Goal: Use online tool/utility: Utilize a website feature to perform a specific function

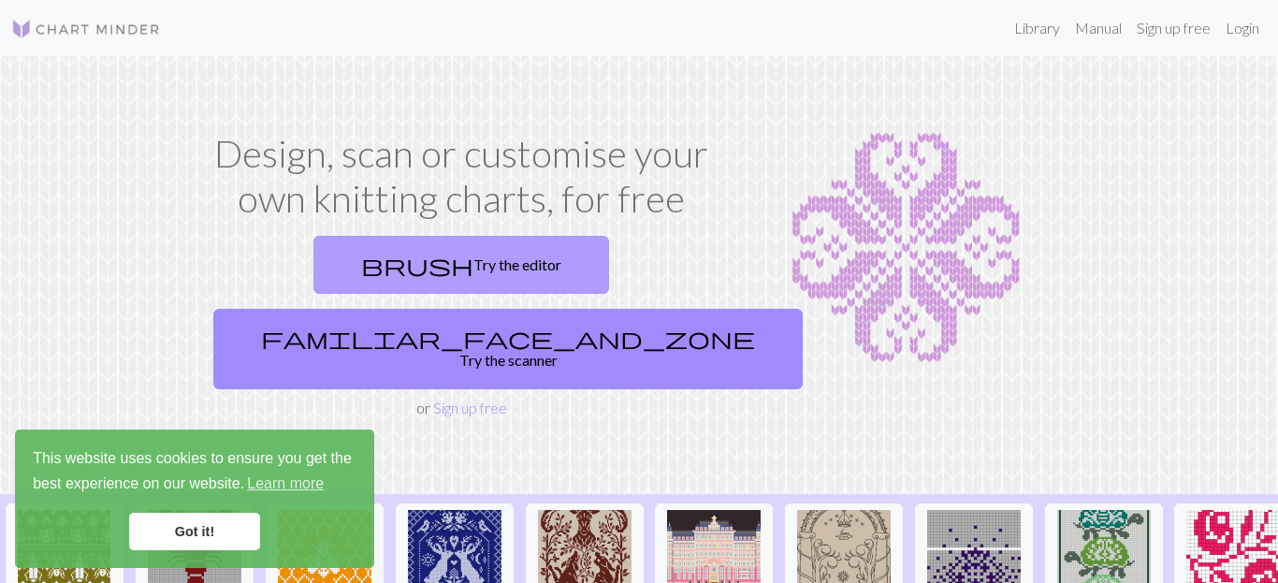
click at [313, 266] on link "brush Try the editor" at bounding box center [461, 265] width 296 height 58
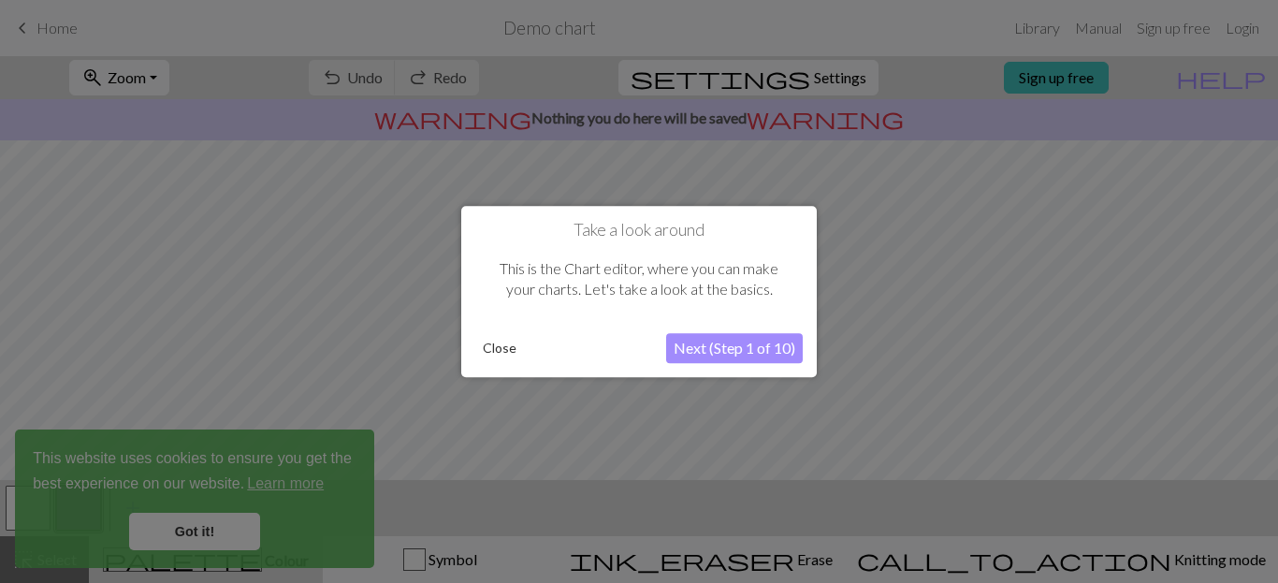
click at [742, 351] on button "Next (Step 1 of 10)" at bounding box center [734, 348] width 137 height 30
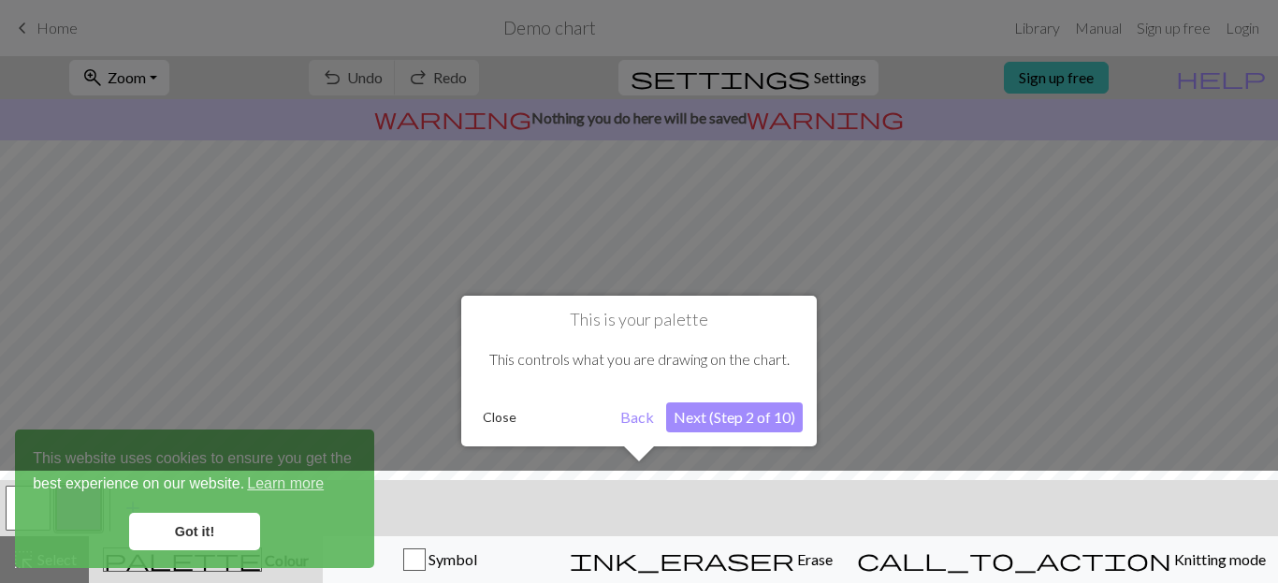
click at [213, 524] on div at bounding box center [639, 532] width 1297 height 122
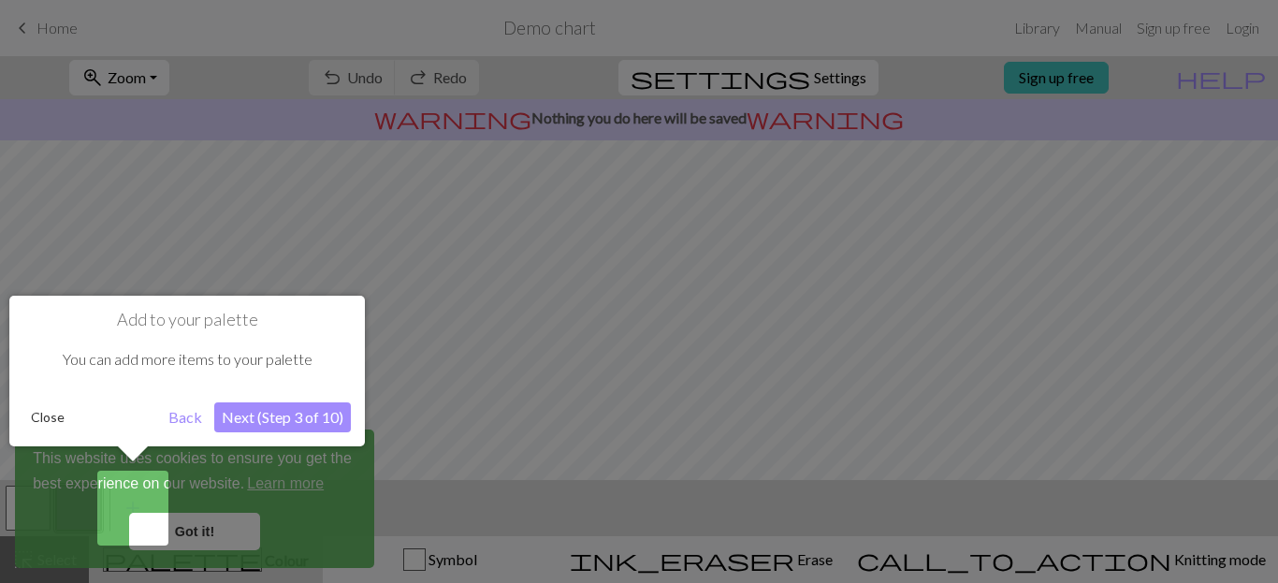
click at [285, 423] on button "Next (Step 3 of 10)" at bounding box center [282, 417] width 137 height 30
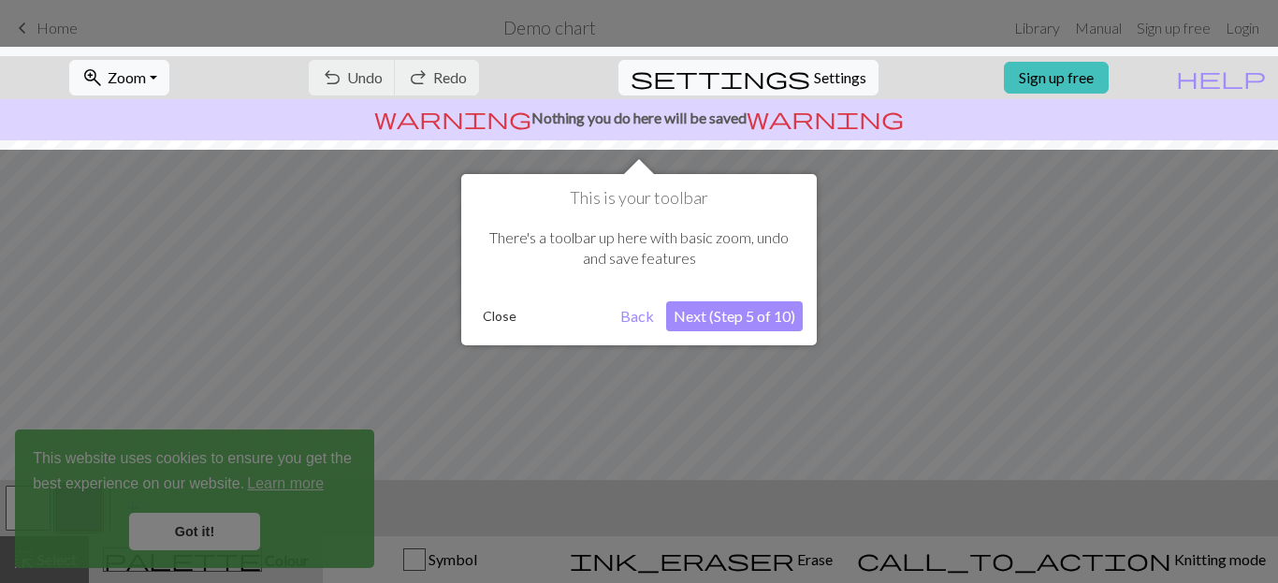
click at [769, 317] on button "Next (Step 5 of 10)" at bounding box center [734, 316] width 137 height 30
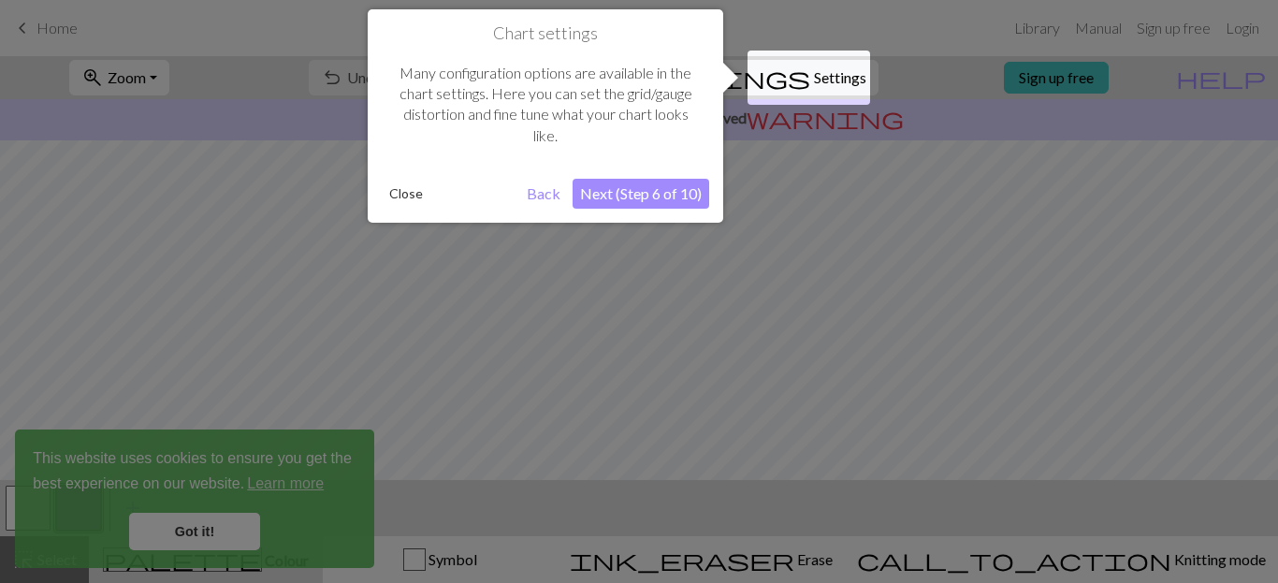
click at [679, 193] on button "Next (Step 6 of 10)" at bounding box center [640, 194] width 137 height 30
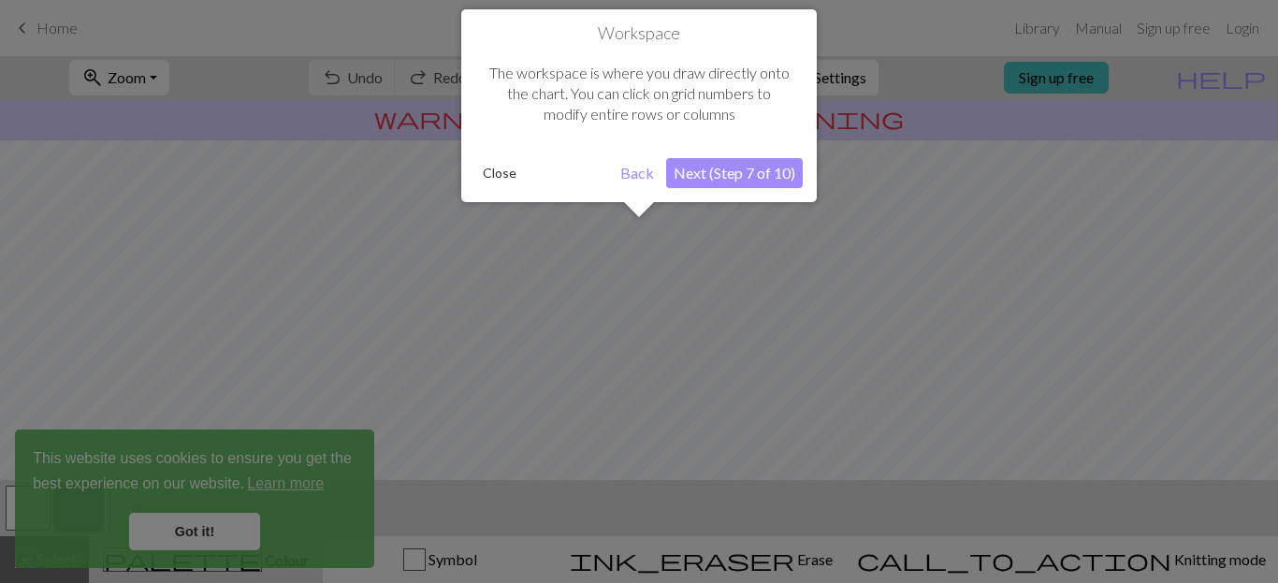
scroll to position [112, 0]
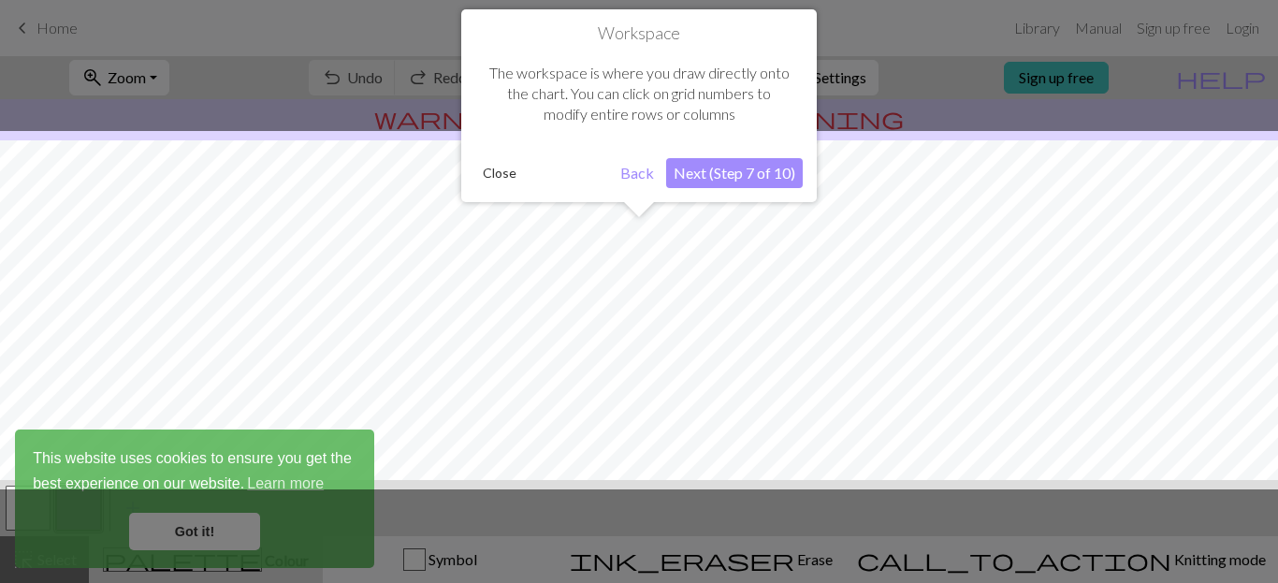
click at [682, 176] on button "Next (Step 7 of 10)" at bounding box center [734, 173] width 137 height 30
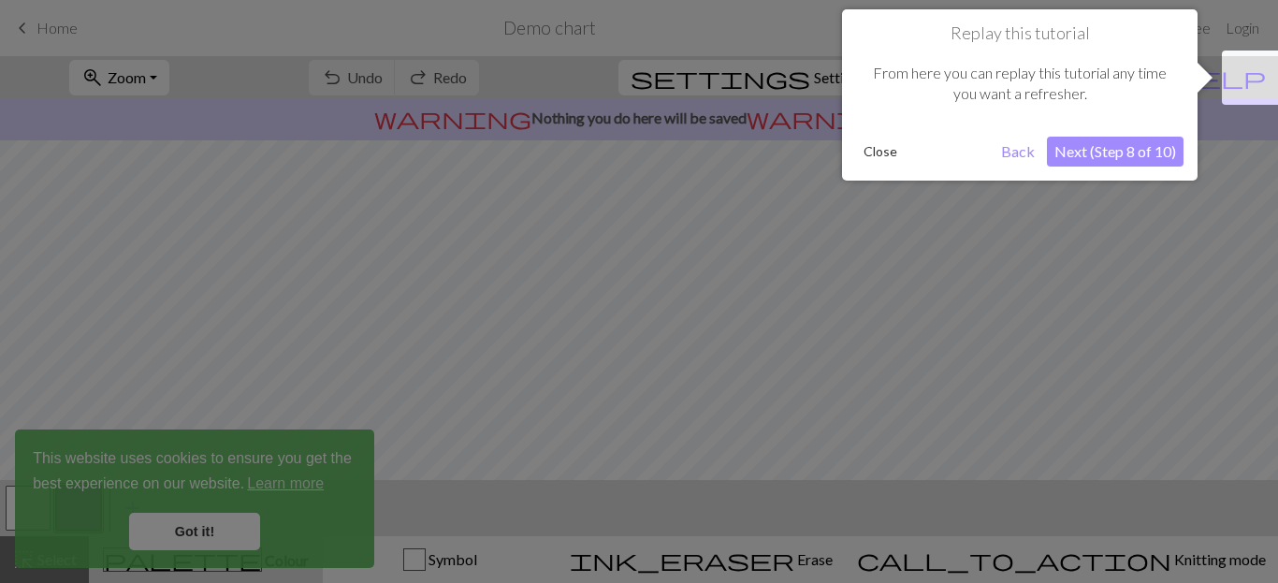
click at [1118, 156] on button "Next (Step 8 of 10)" at bounding box center [1115, 152] width 137 height 30
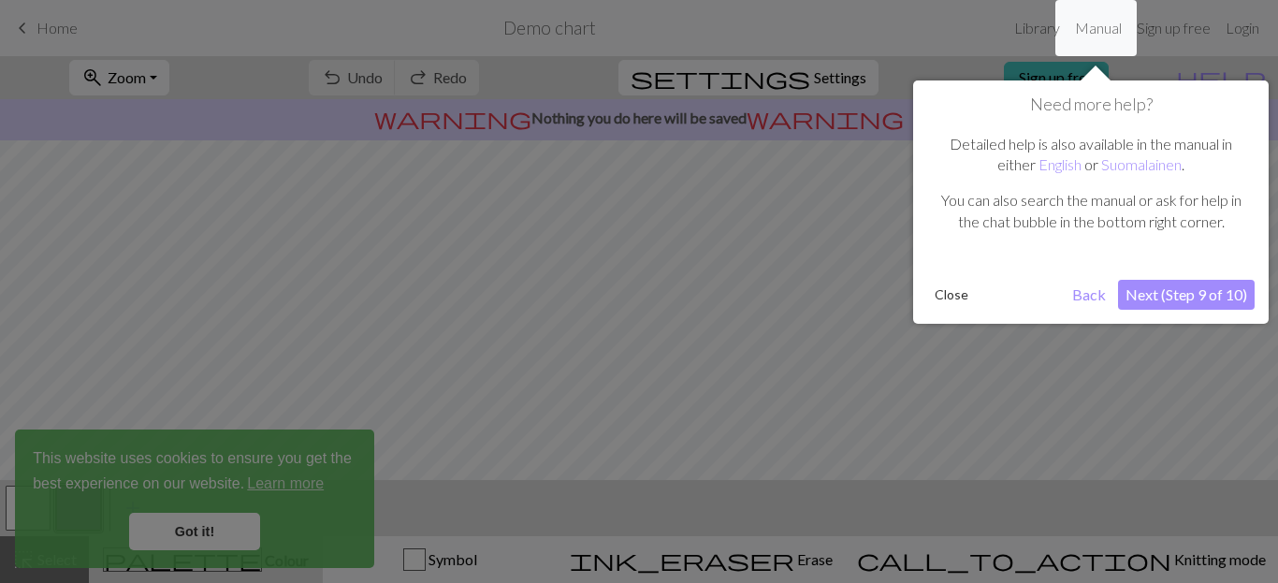
click at [1196, 301] on button "Next (Step 9 of 10)" at bounding box center [1186, 295] width 137 height 30
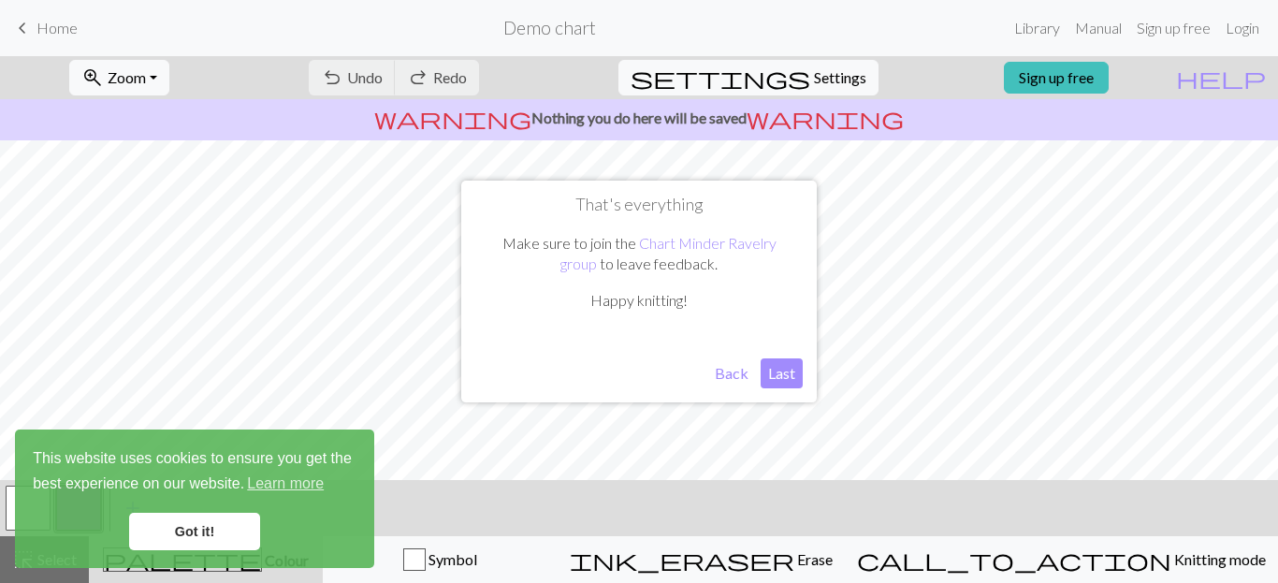
click at [782, 380] on button "Last" at bounding box center [782, 373] width 42 height 30
click at [171, 537] on link "Got it!" at bounding box center [194, 531] width 131 height 37
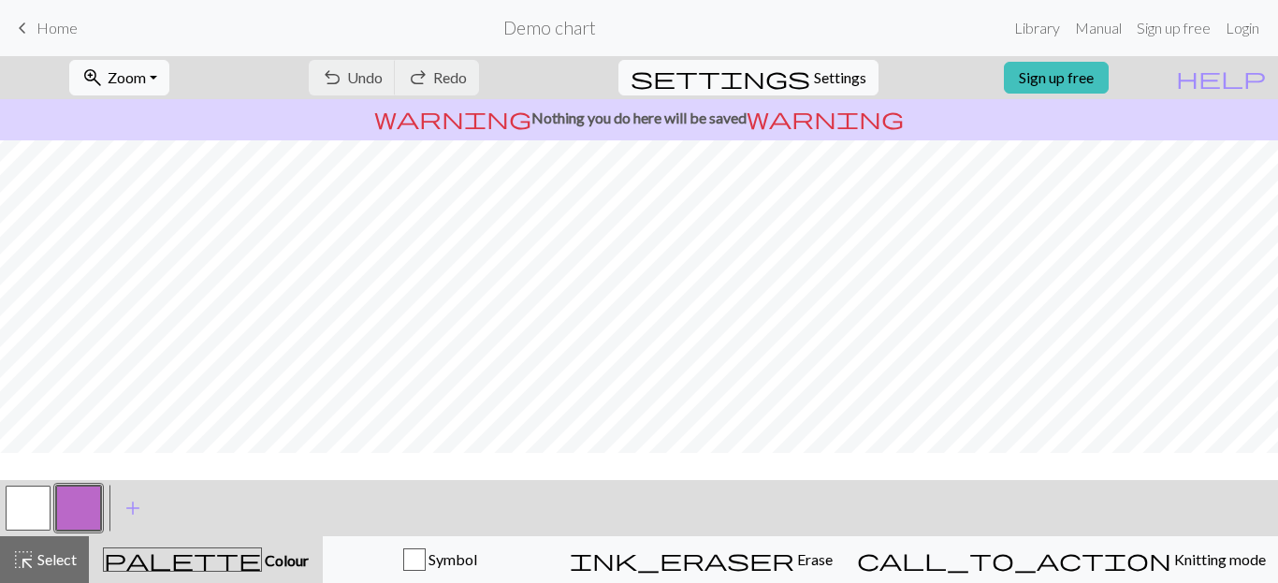
scroll to position [4, 0]
click at [169, 78] on button "zoom_in Zoom Zoom" at bounding box center [119, 78] width 100 height 36
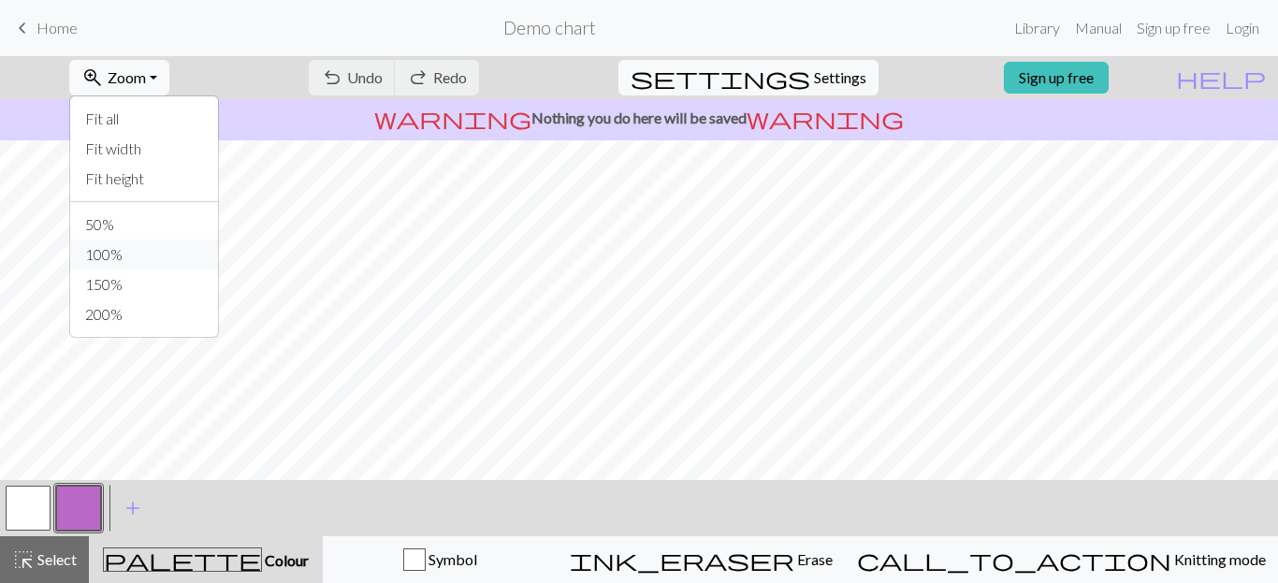
click at [159, 256] on button "100%" at bounding box center [144, 254] width 148 height 30
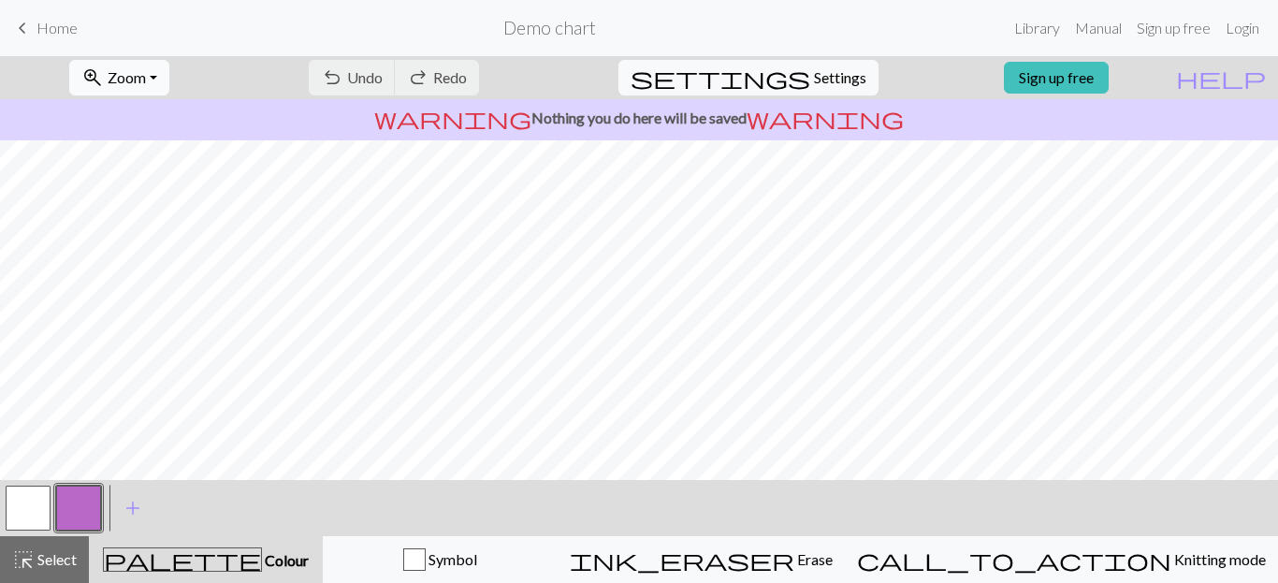
click at [146, 79] on span "Zoom" at bounding box center [127, 77] width 38 height 18
click at [166, 126] on button "Fit all" at bounding box center [144, 119] width 148 height 30
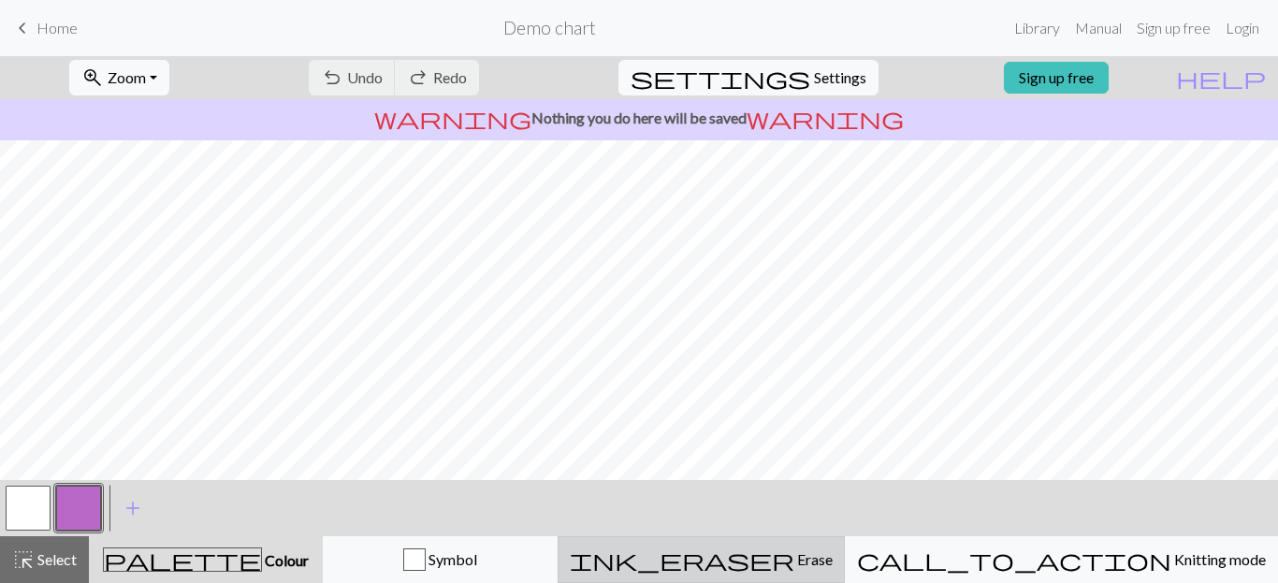
click at [794, 559] on span "ink_eraser" at bounding box center [682, 559] width 225 height 26
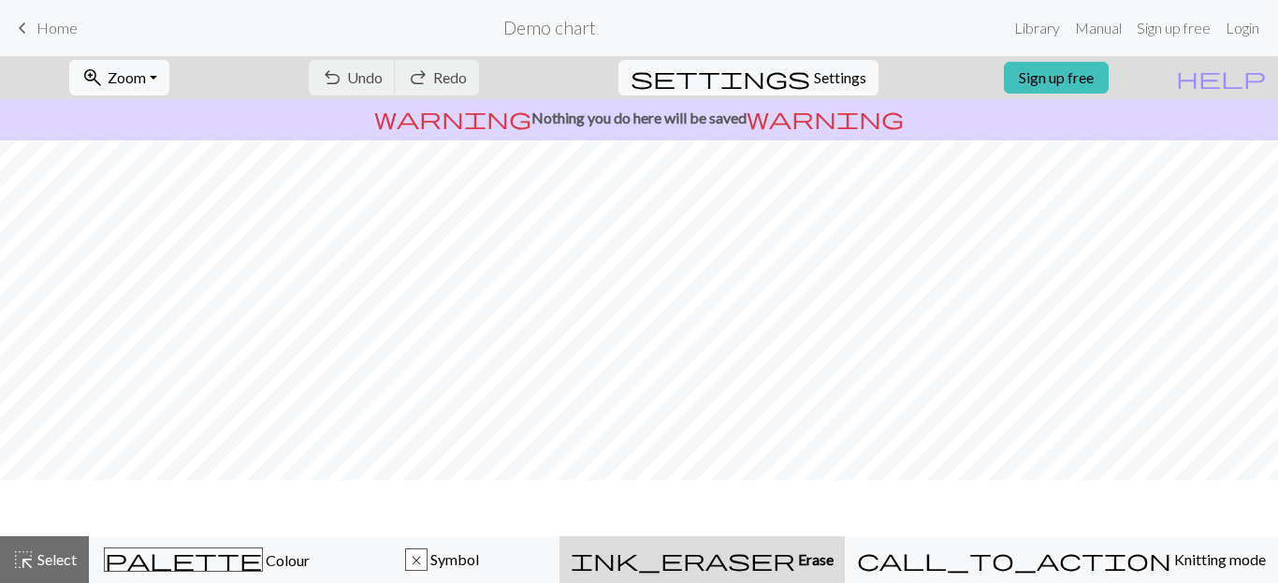
scroll to position [0, 0]
click at [25, 561] on span "highlight_alt" at bounding box center [23, 559] width 22 height 26
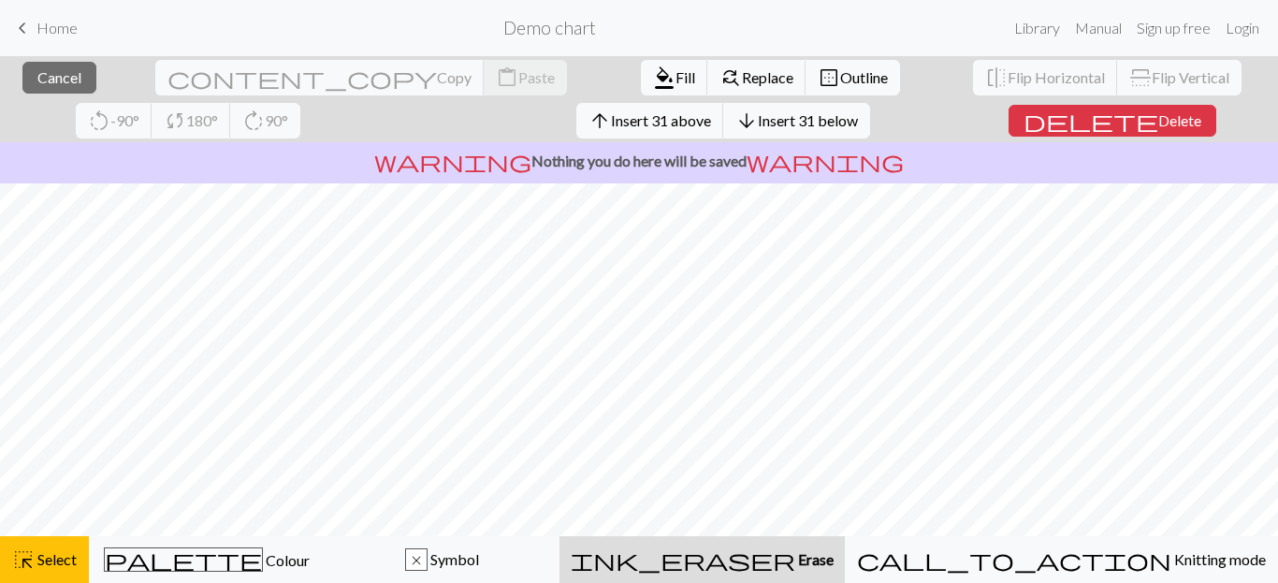
click at [833, 566] on span "Erase" at bounding box center [814, 559] width 38 height 18
click at [825, 563] on span "Erase" at bounding box center [814, 559] width 38 height 18
click at [1158, 124] on span "Delete" at bounding box center [1179, 120] width 43 height 18
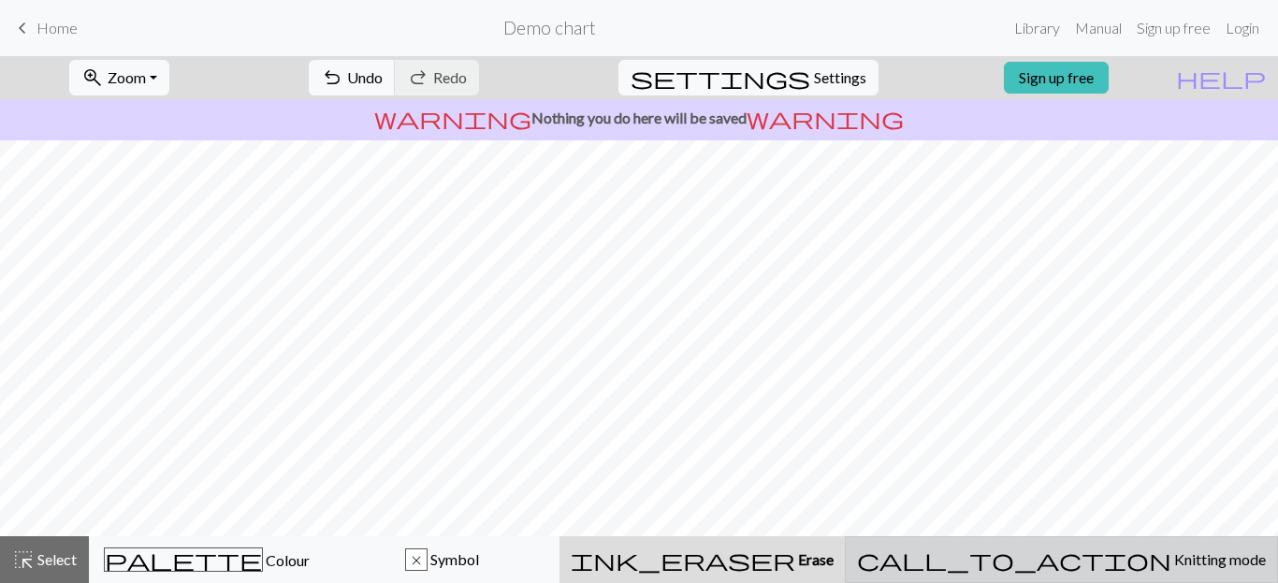
click at [1171, 563] on span "Knitting mode" at bounding box center [1218, 559] width 94 height 18
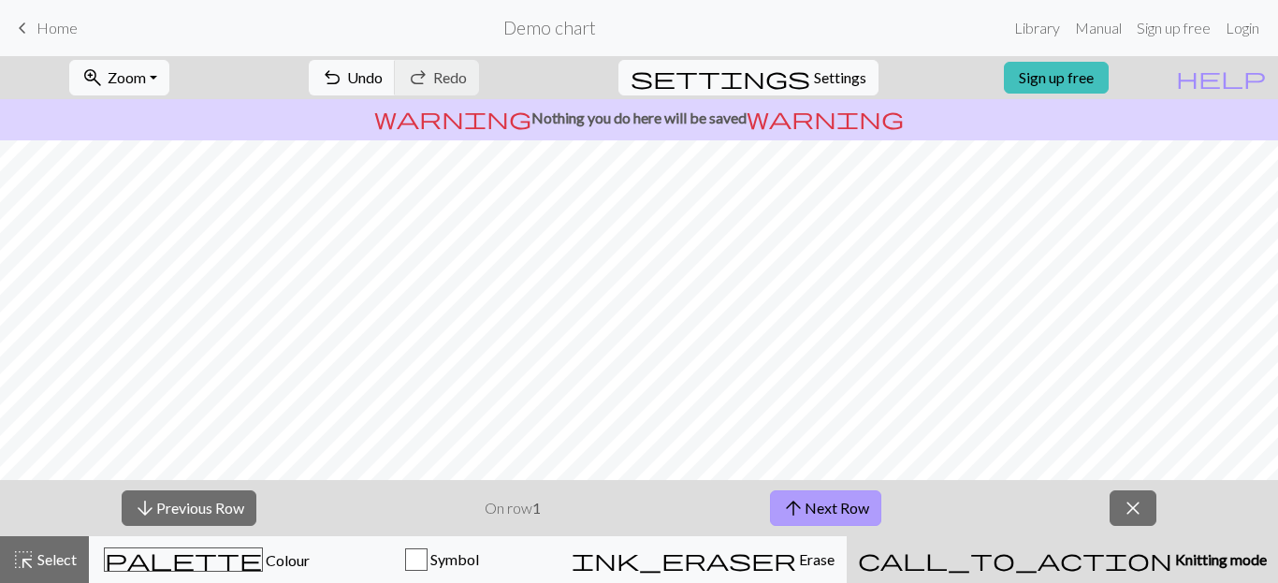
click at [833, 511] on button "arrow_upward Next Row" at bounding box center [825, 508] width 111 height 36
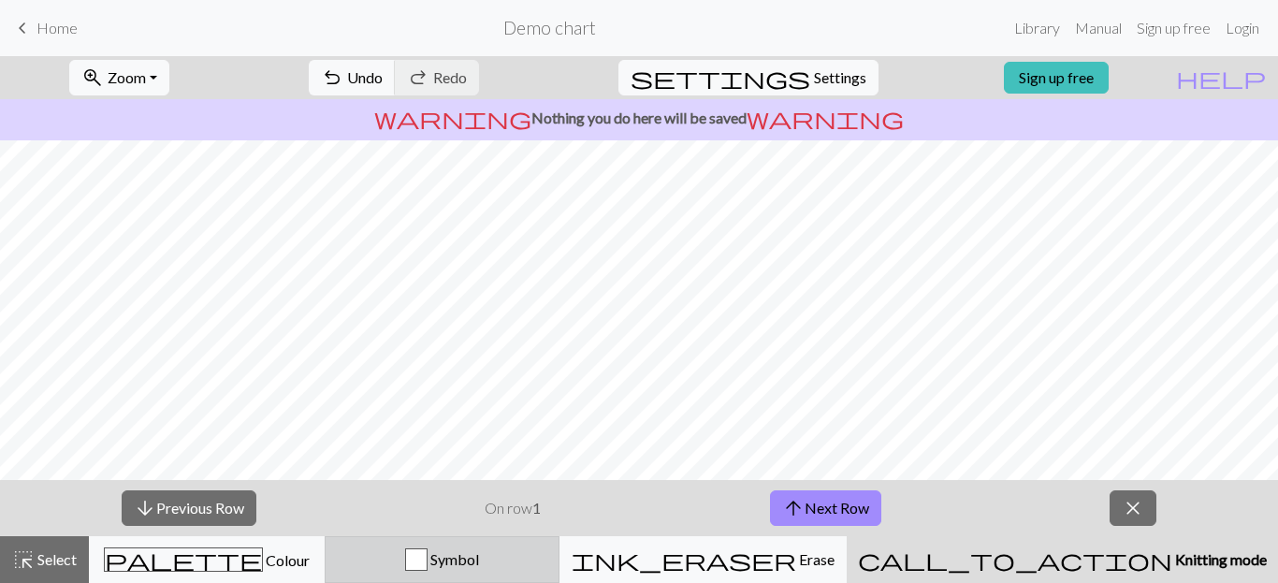
click at [479, 557] on span "Symbol" at bounding box center [452, 559] width 51 height 18
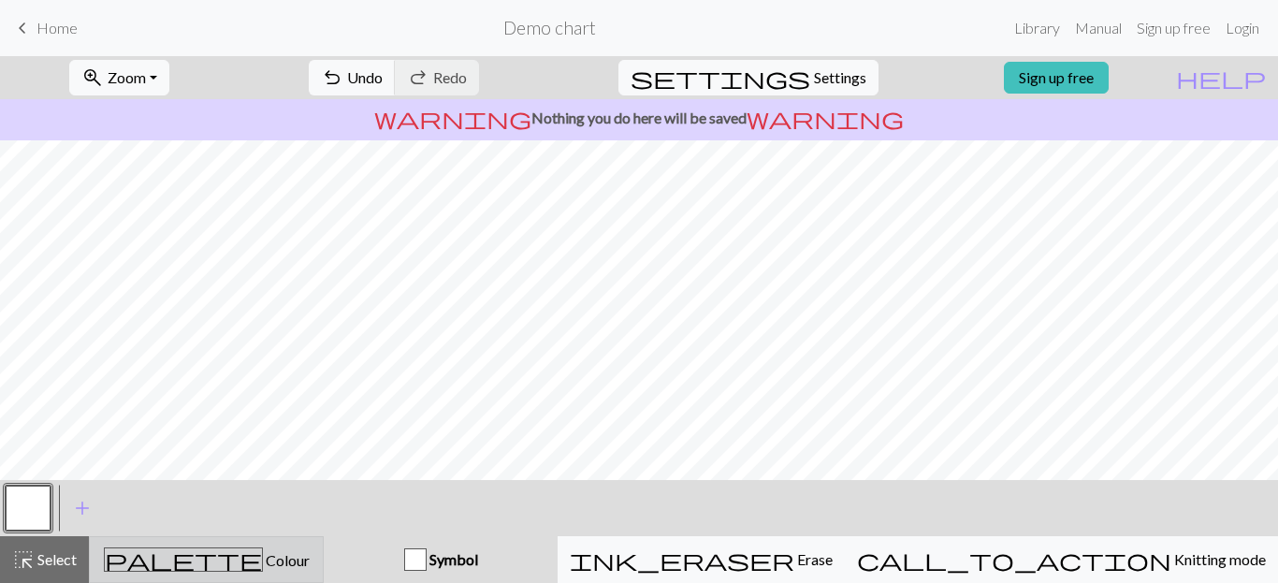
click at [301, 557] on div "palette Colour Colour" at bounding box center [206, 559] width 210 height 24
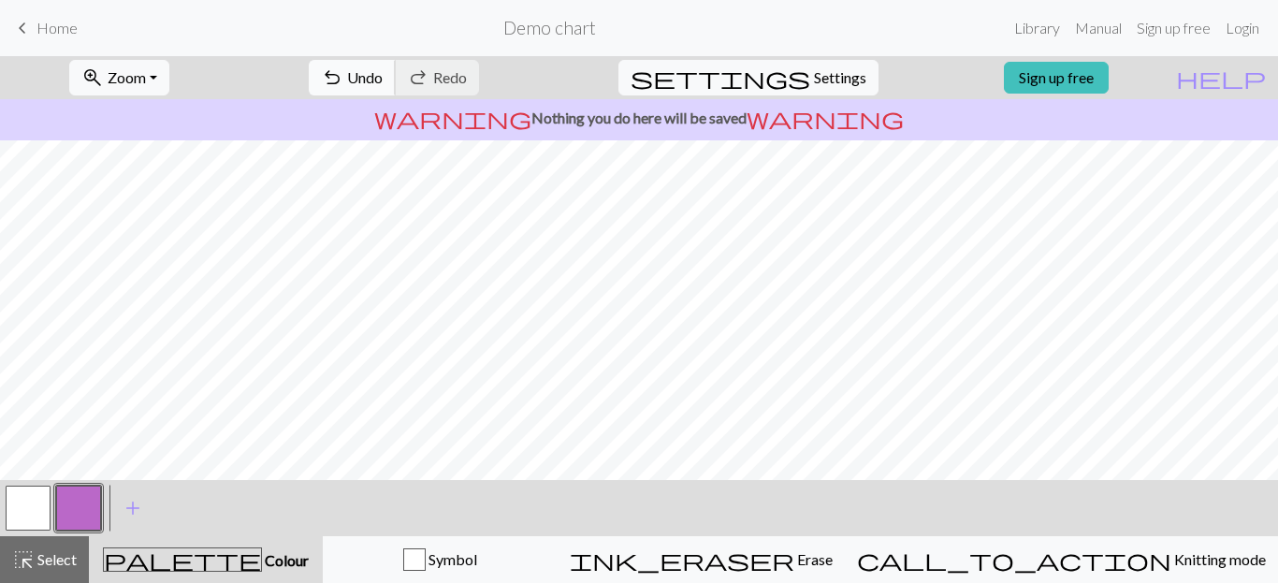
click at [343, 81] on span "undo" at bounding box center [332, 78] width 22 height 26
click at [61, 569] on div "highlight_alt Select Select" at bounding box center [44, 559] width 65 height 22
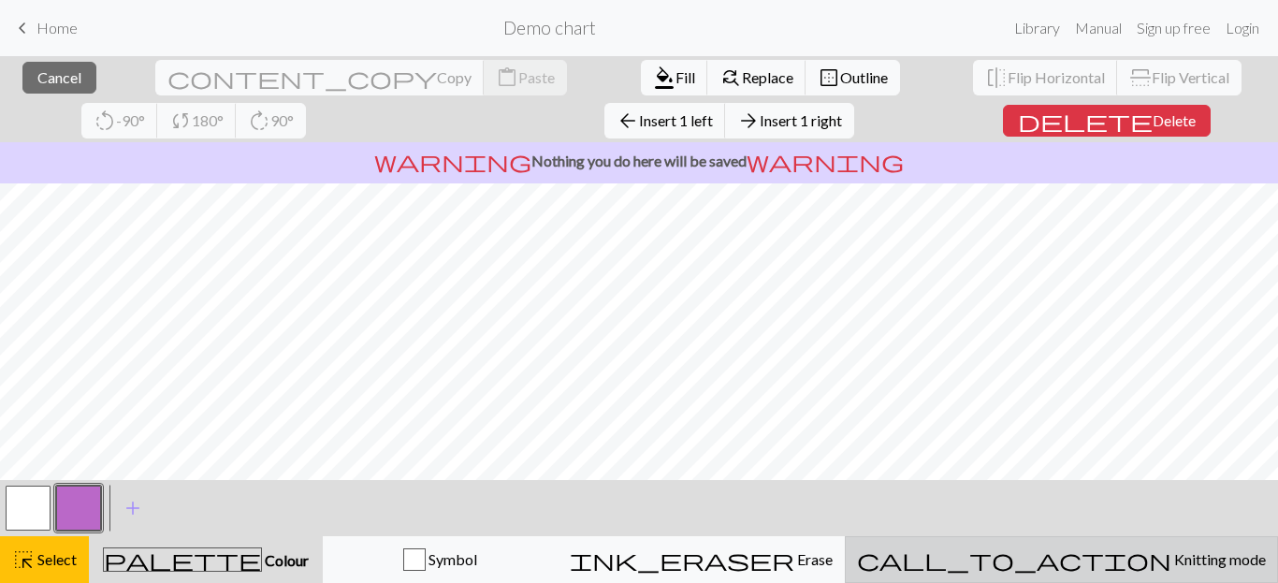
click at [1090, 560] on span "call_to_action" at bounding box center [1014, 559] width 314 height 26
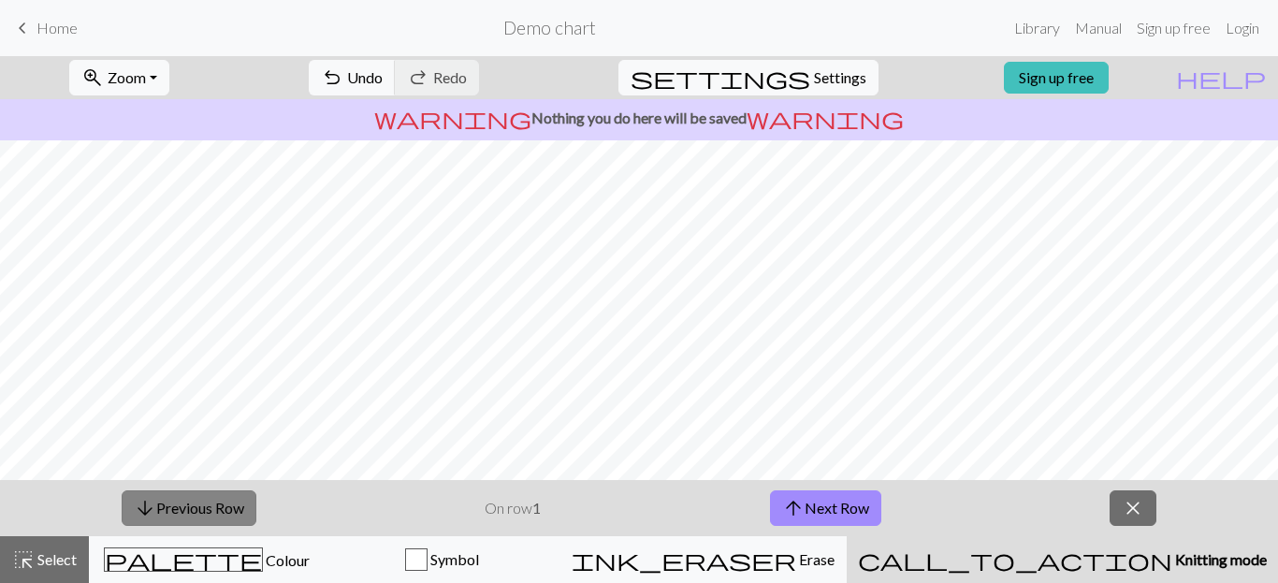
click at [197, 502] on button "arrow_downward Previous Row" at bounding box center [189, 508] width 135 height 36
click at [848, 510] on button "arrow_upward Next Row" at bounding box center [825, 508] width 111 height 36
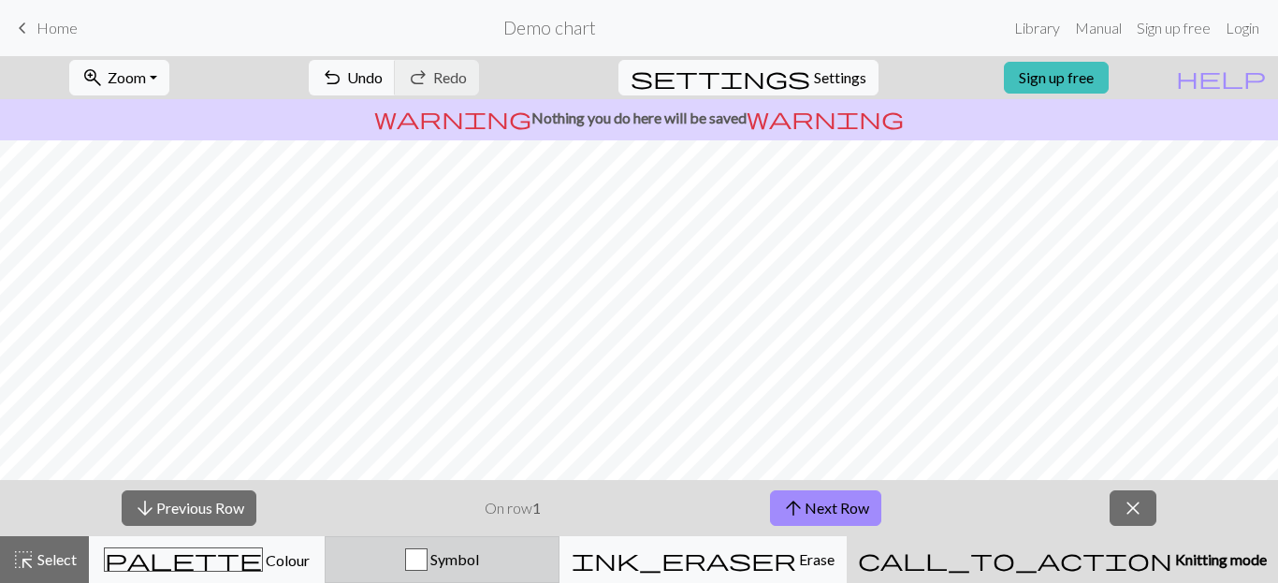
click at [548, 565] on div "Symbol" at bounding box center [442, 559] width 211 height 22
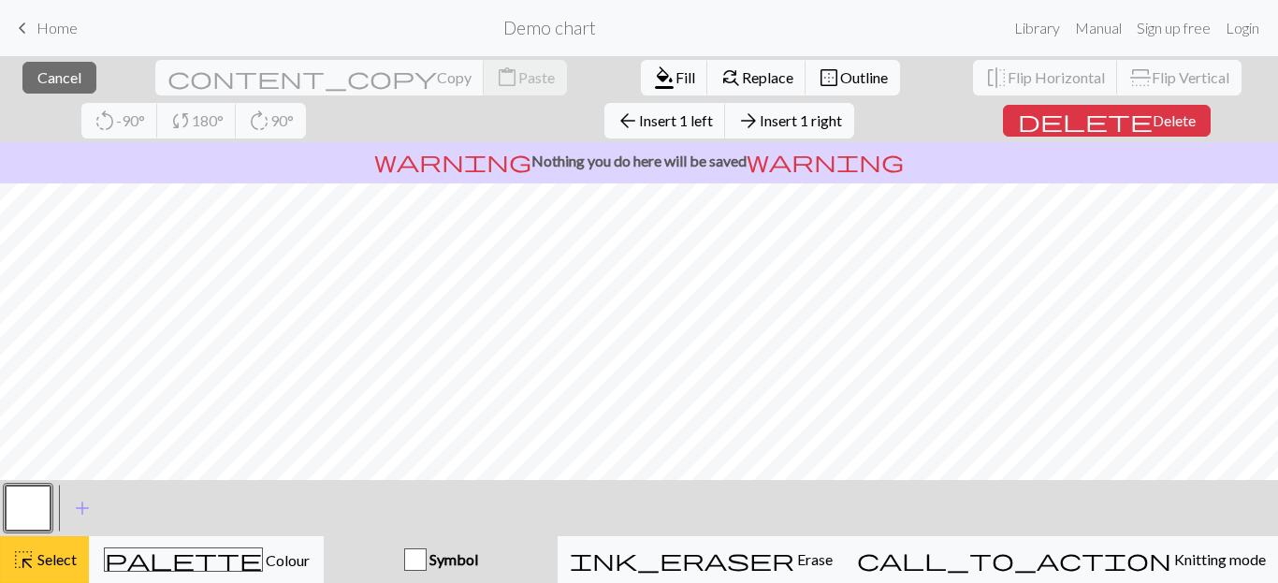
click at [33, 564] on span "highlight_alt" at bounding box center [23, 559] width 22 height 26
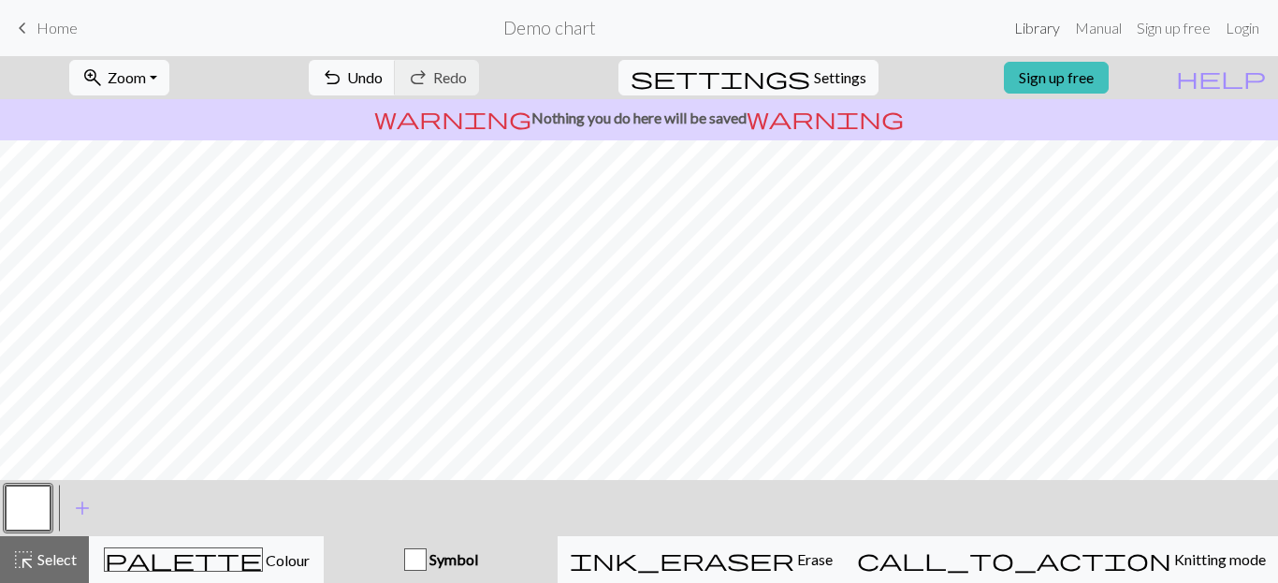
click at [1028, 29] on link "Library" at bounding box center [1037, 27] width 61 height 37
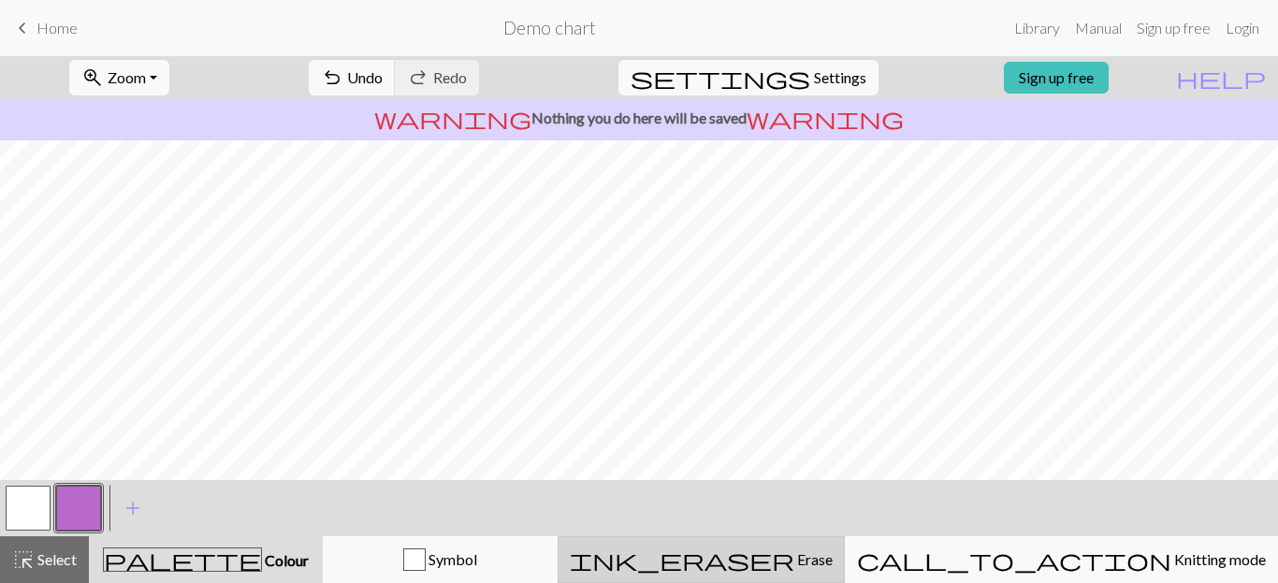
click at [833, 559] on span "Erase" at bounding box center [813, 559] width 38 height 18
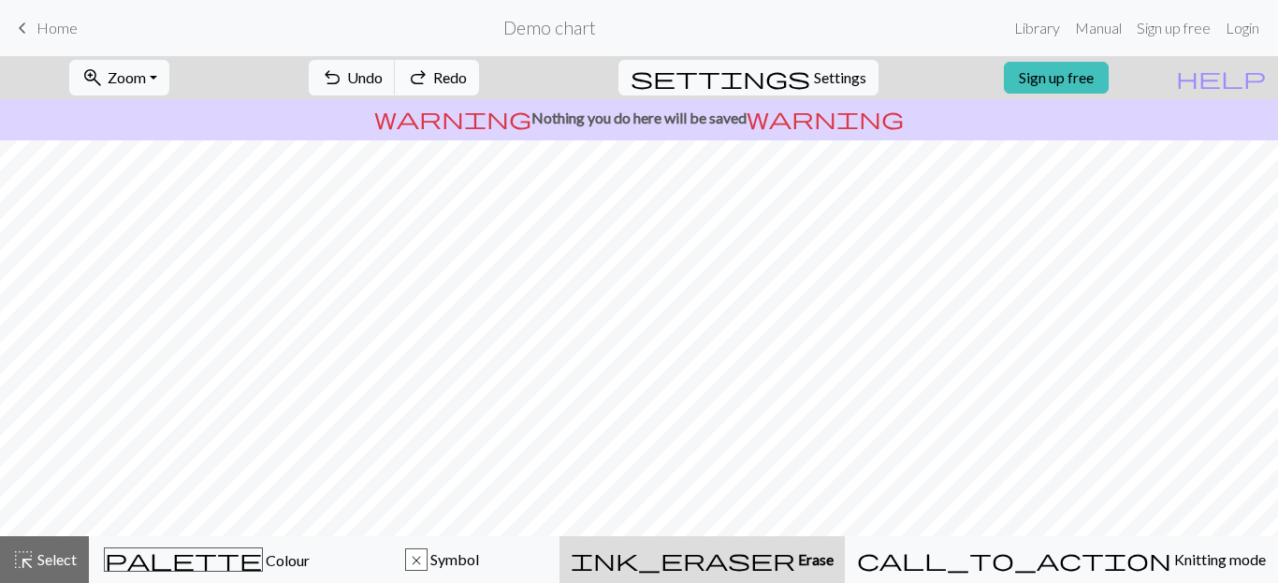
click at [467, 71] on span "Redo" at bounding box center [450, 77] width 34 height 18
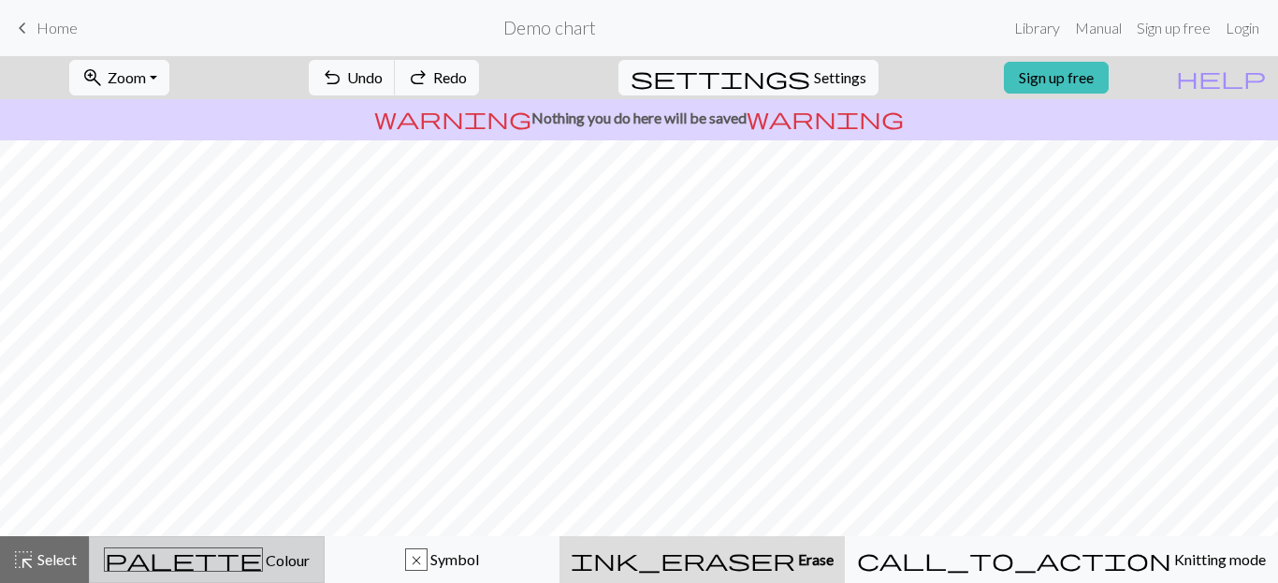
click at [263, 568] on span "Colour" at bounding box center [286, 560] width 47 height 18
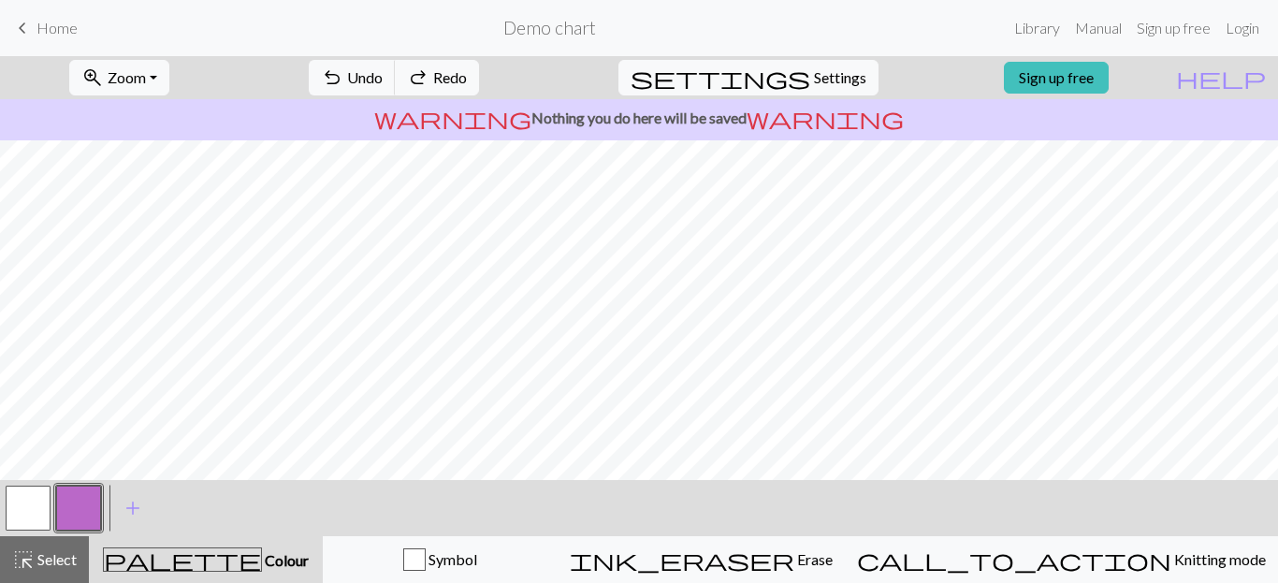
click at [28, 509] on button "button" at bounding box center [28, 507] width 45 height 45
click at [69, 561] on span "Select" at bounding box center [56, 559] width 42 height 18
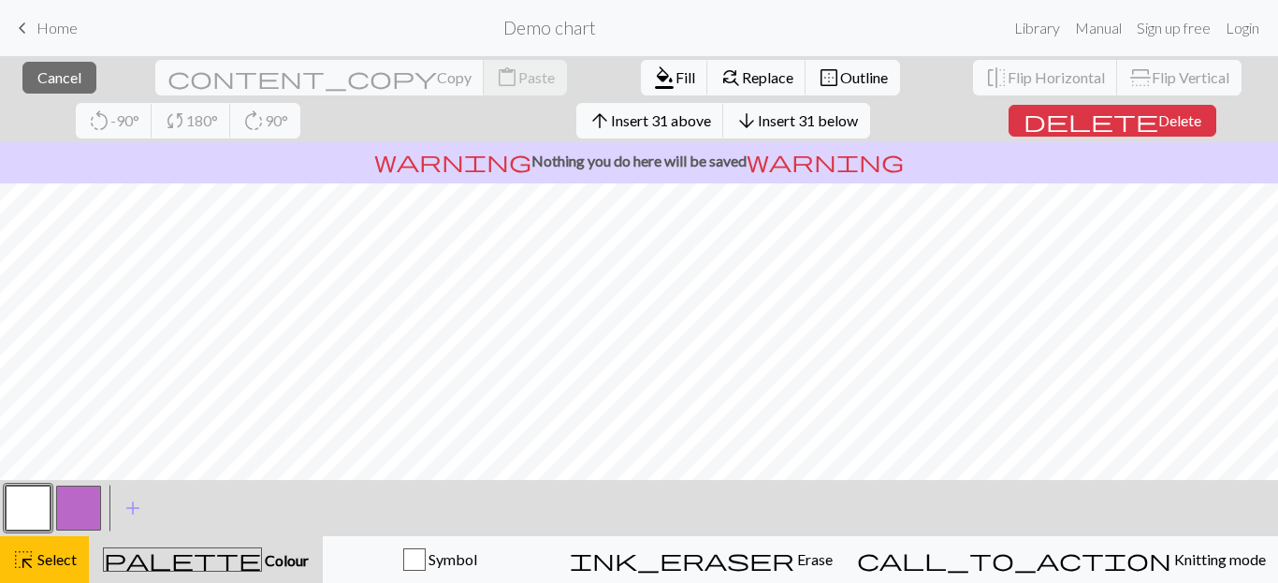
click at [32, 511] on button "button" at bounding box center [28, 507] width 45 height 45
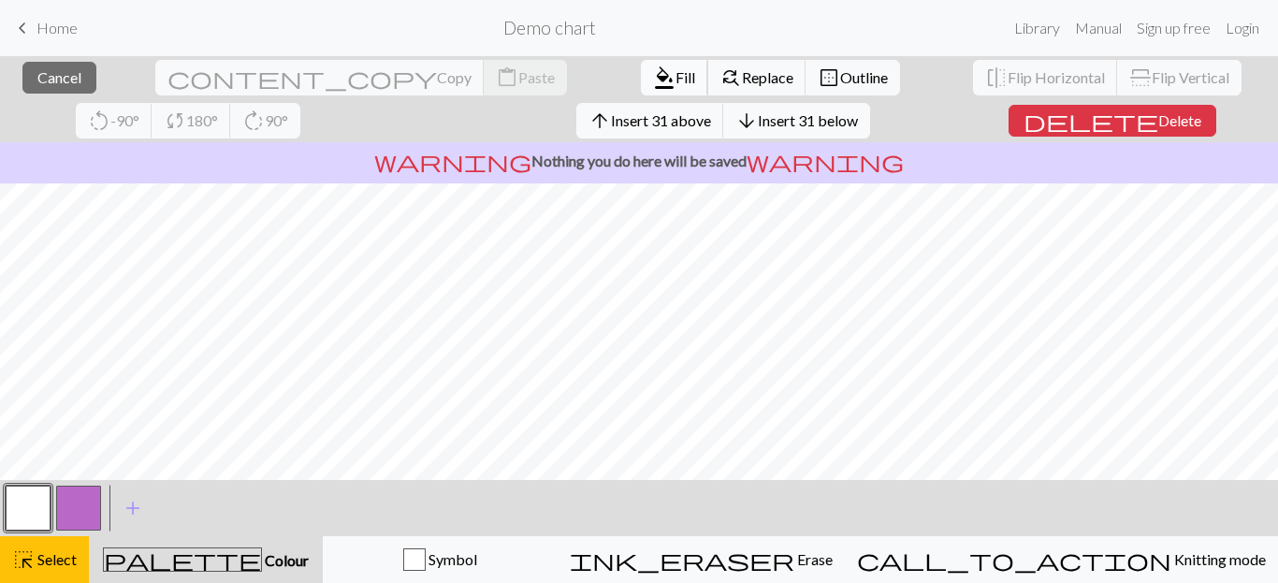
click at [675, 81] on span "Fill" at bounding box center [685, 77] width 20 height 18
click at [653, 84] on span "format_color_fill" at bounding box center [664, 78] width 22 height 26
click at [675, 81] on span "Fill" at bounding box center [685, 77] width 20 height 18
click at [742, 83] on span "Replace" at bounding box center [767, 77] width 51 height 18
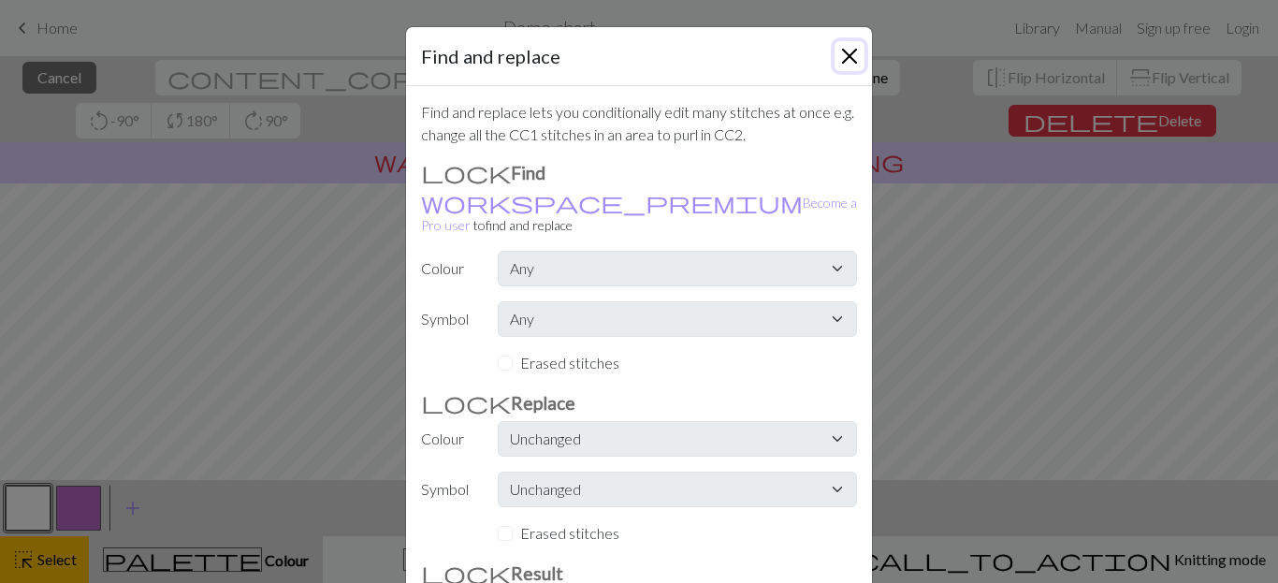
click at [852, 60] on button "Close" at bounding box center [849, 56] width 30 height 30
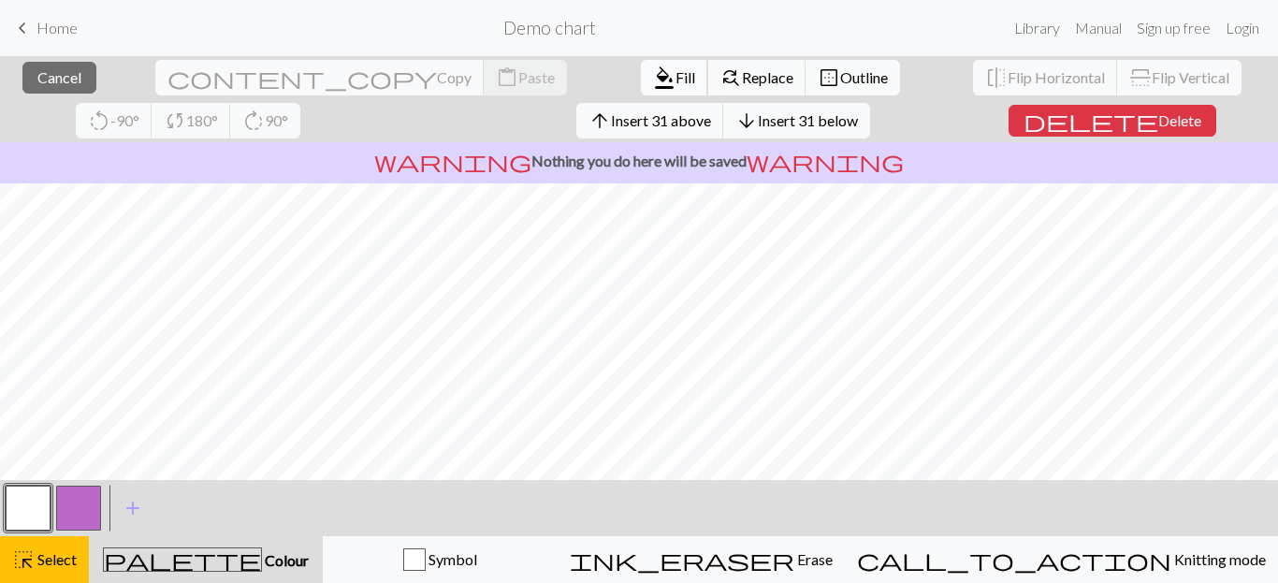
click at [653, 80] on span "format_color_fill" at bounding box center [664, 78] width 22 height 26
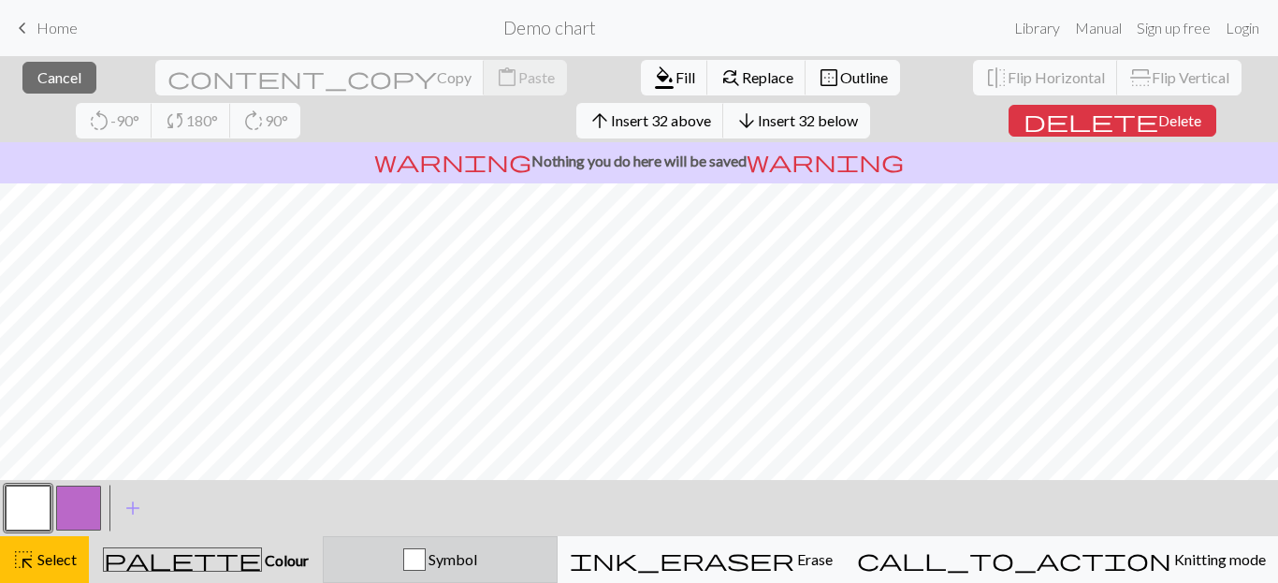
click at [545, 564] on div "Symbol" at bounding box center [440, 559] width 210 height 22
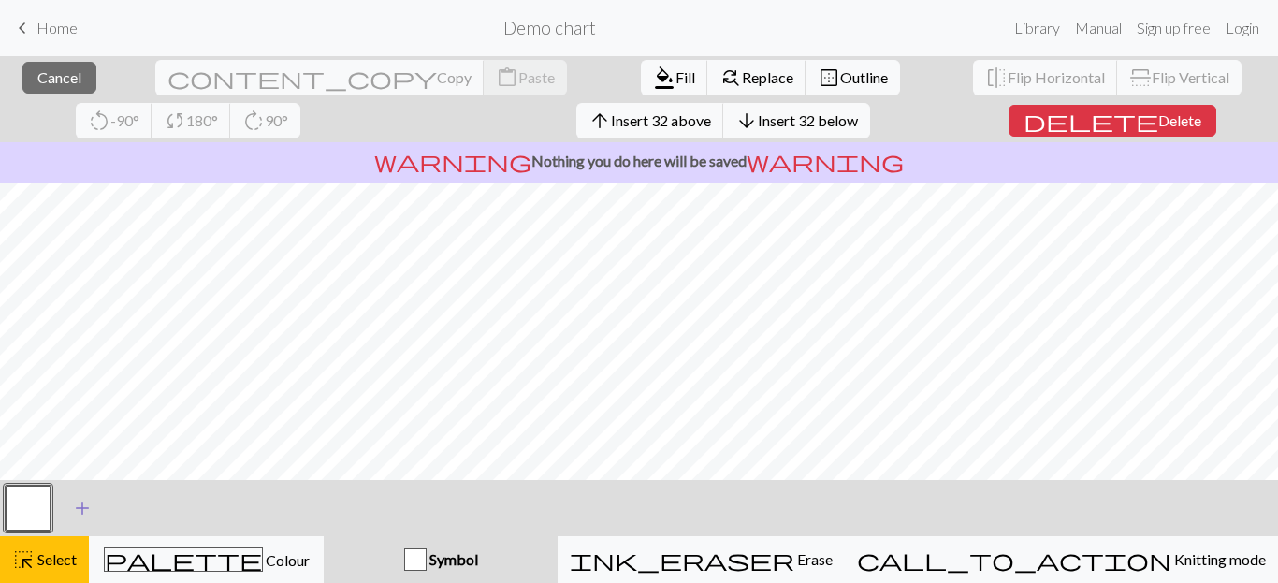
click at [82, 508] on span "add" at bounding box center [82, 508] width 22 height 26
click at [79, 509] on button "button" at bounding box center [78, 507] width 45 height 45
click at [93, 505] on button "button" at bounding box center [78, 507] width 45 height 45
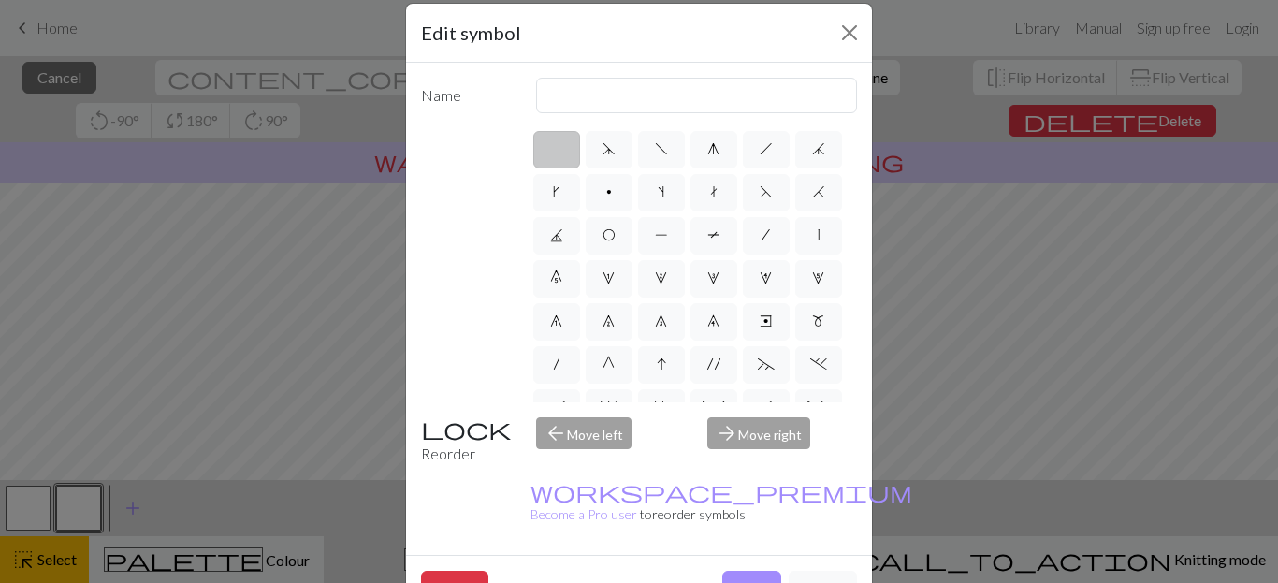
scroll to position [16, 0]
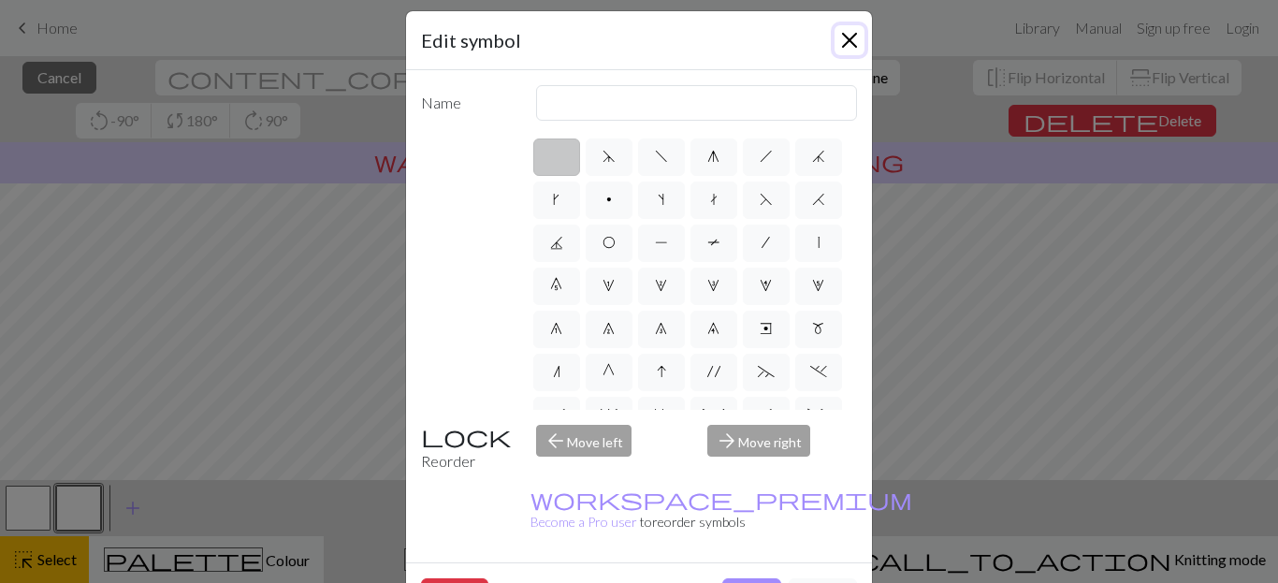
click at [849, 36] on button "Close" at bounding box center [849, 40] width 30 height 30
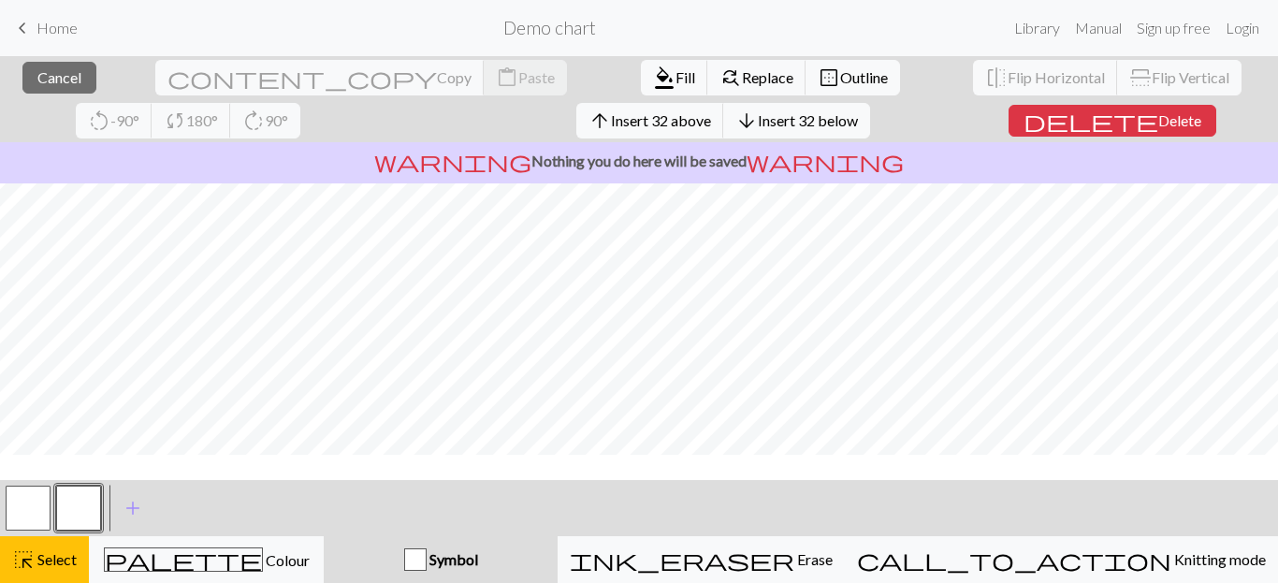
scroll to position [0, 0]
click at [675, 82] on span "Fill" at bounding box center [685, 77] width 20 height 18
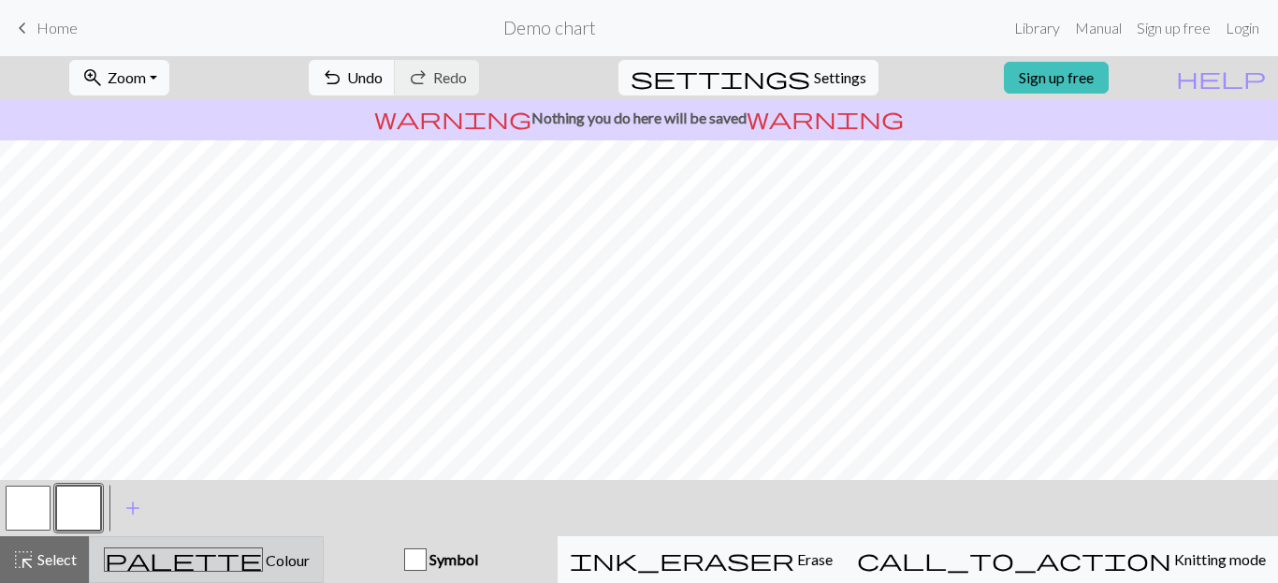
click at [224, 559] on span "palette" at bounding box center [183, 559] width 157 height 26
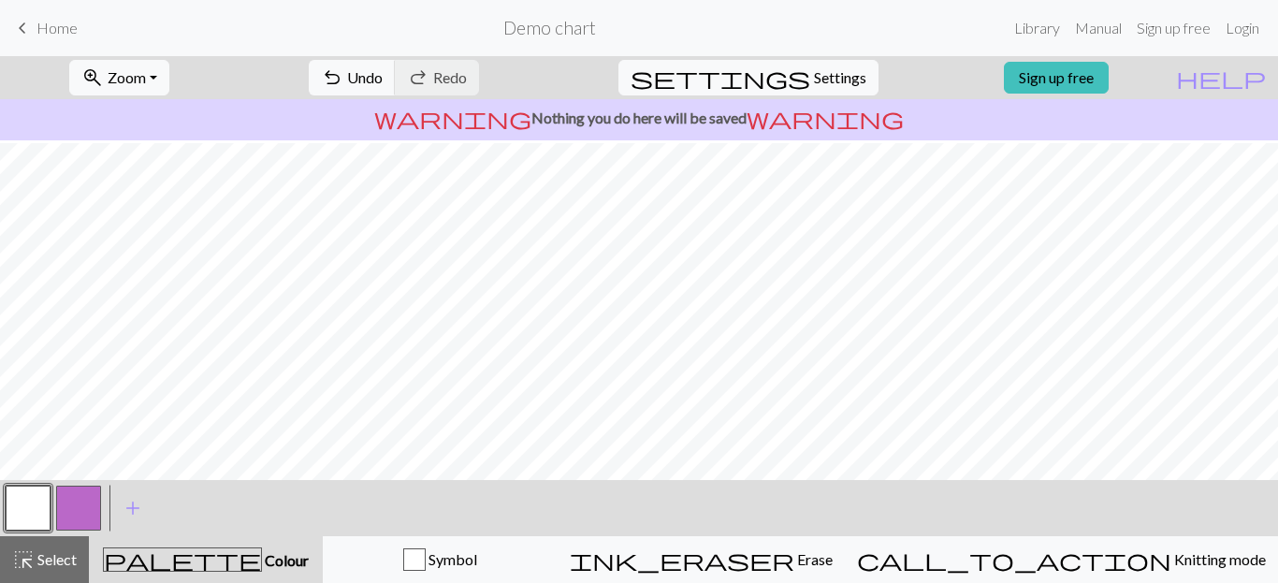
scroll to position [343, 0]
